Goal: Find specific page/section: Find specific page/section

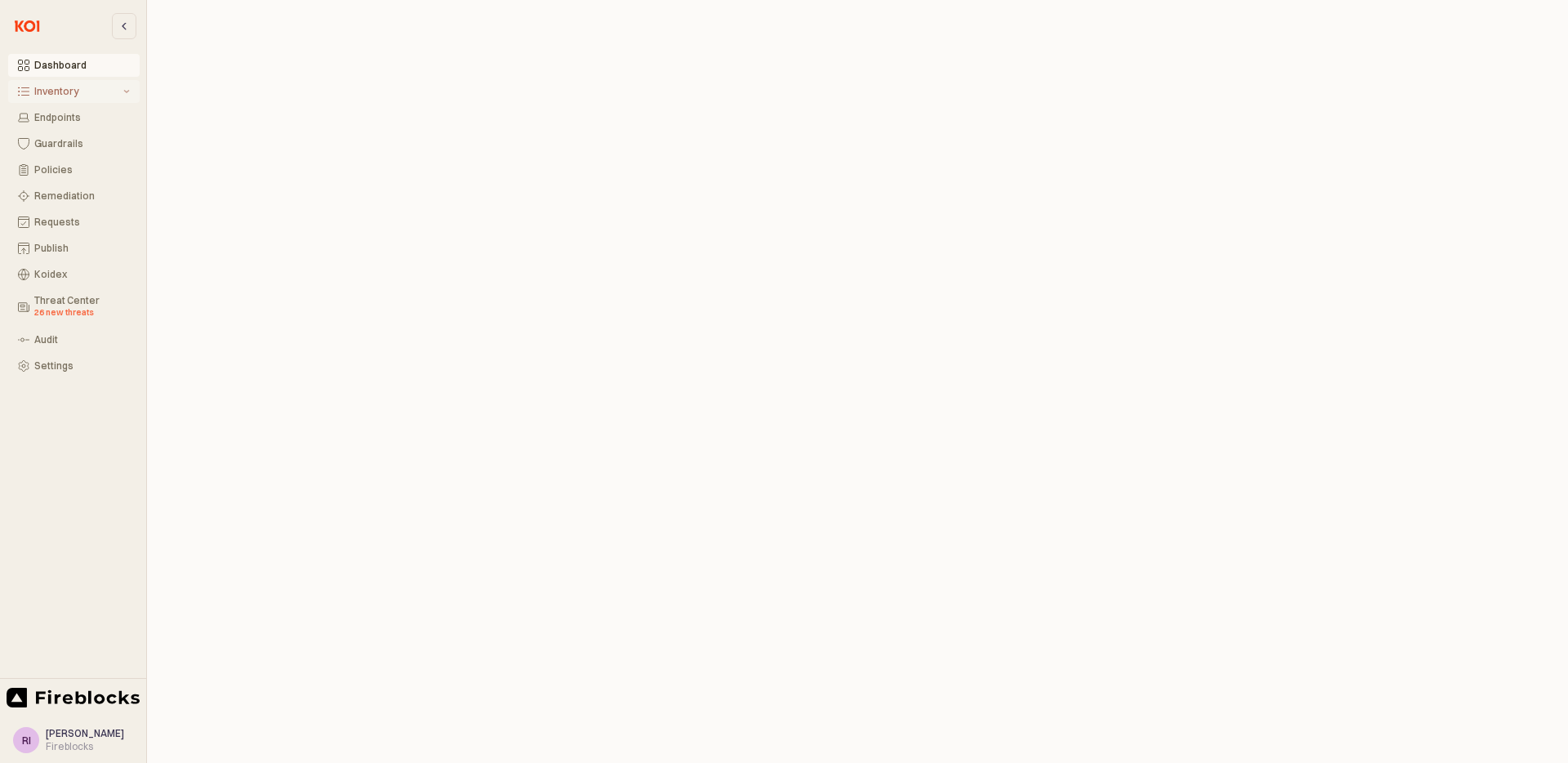
click at [65, 98] on button "Inventory" at bounding box center [73, 92] width 131 height 23
click at [73, 120] on div "All Items" at bounding box center [85, 117] width 91 height 11
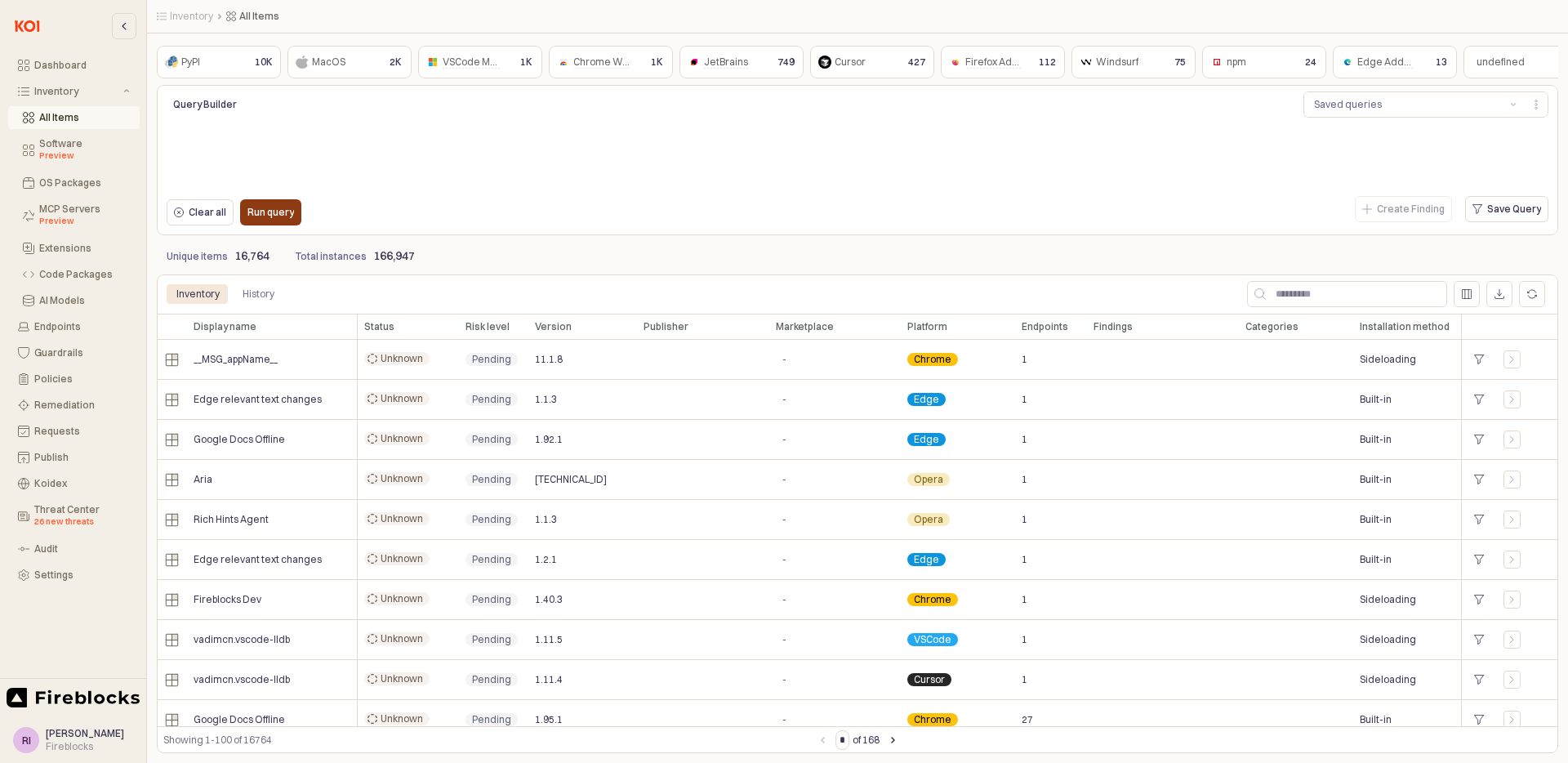
click at [282, 210] on p "Run query" at bounding box center [270, 212] width 47 height 13
